Goal: Submit feedback/report problem

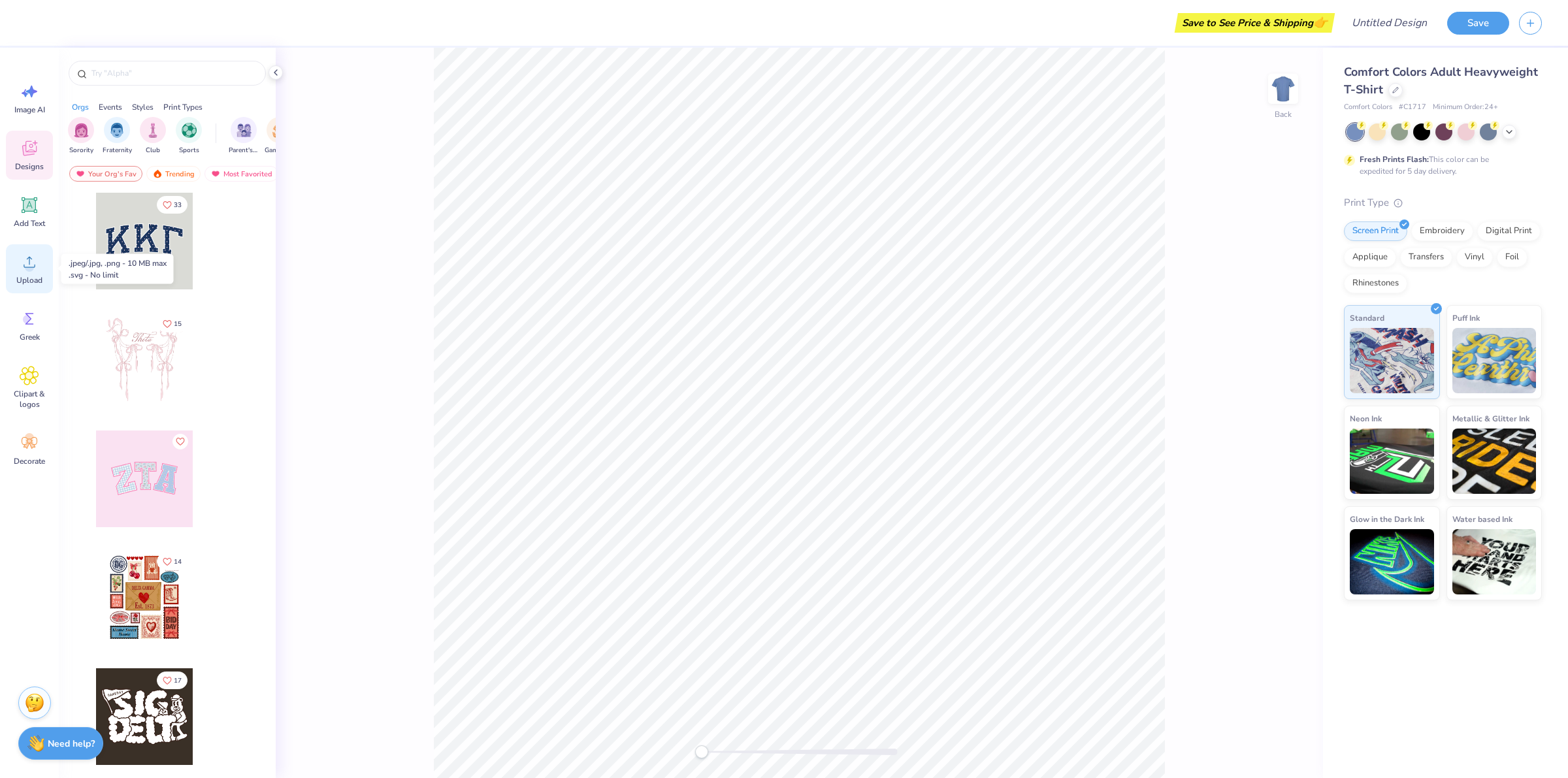
click at [35, 259] on icon at bounding box center [29, 262] width 20 height 20
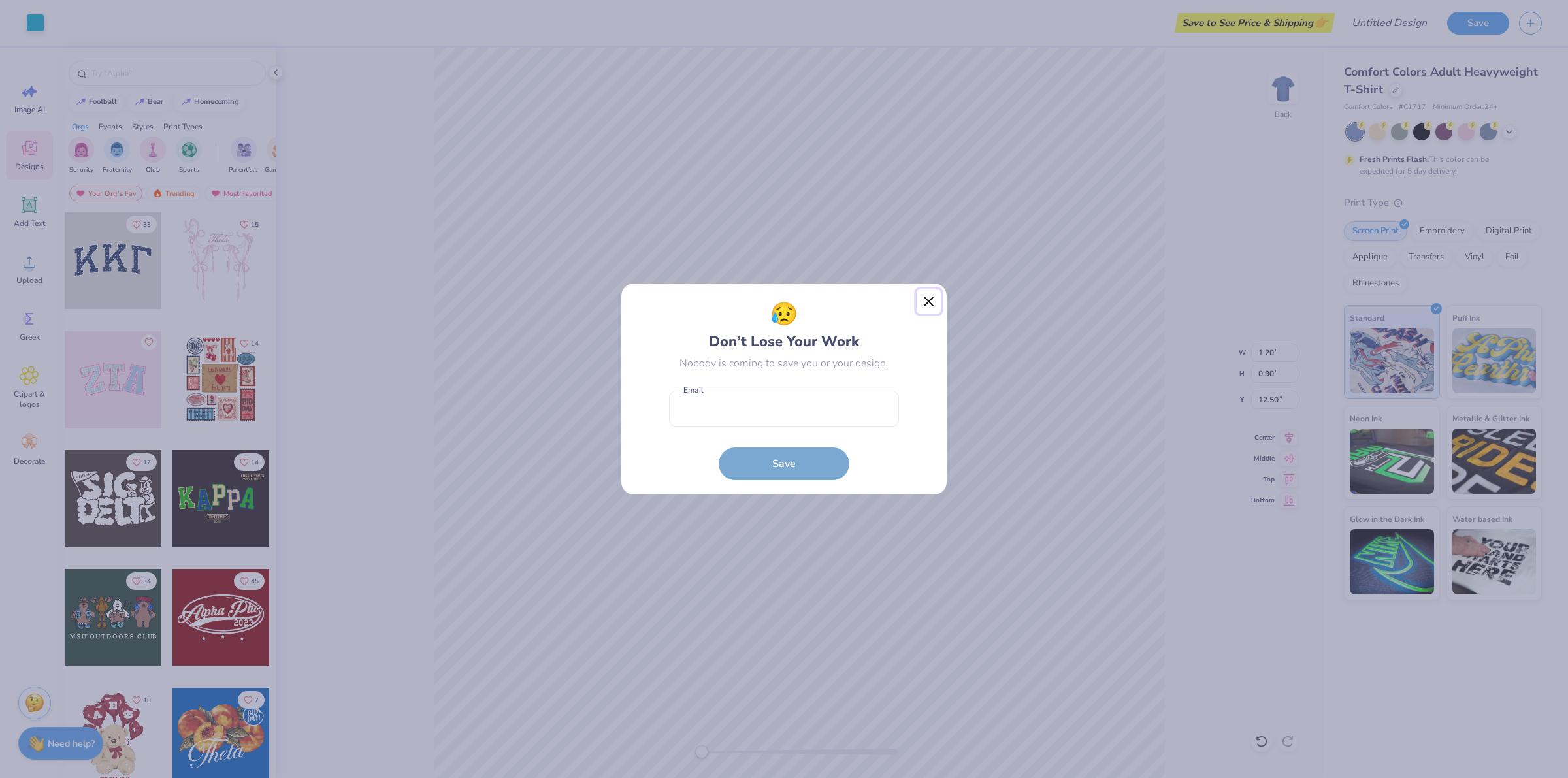
click at [932, 304] on button "Close" at bounding box center [929, 302] width 25 height 25
